Goal: Check status

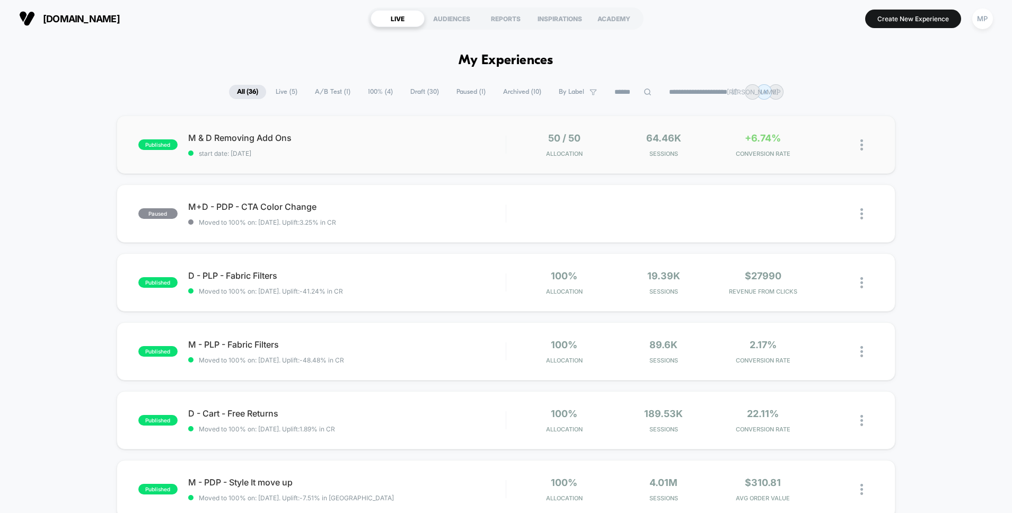
click at [386, 162] on div "published M & D Removing Add Ons start date: [DATE] 50 / 50 Allocation 64.46k S…" at bounding box center [506, 145] width 779 height 58
